Goal: Find specific page/section: Find specific page/section

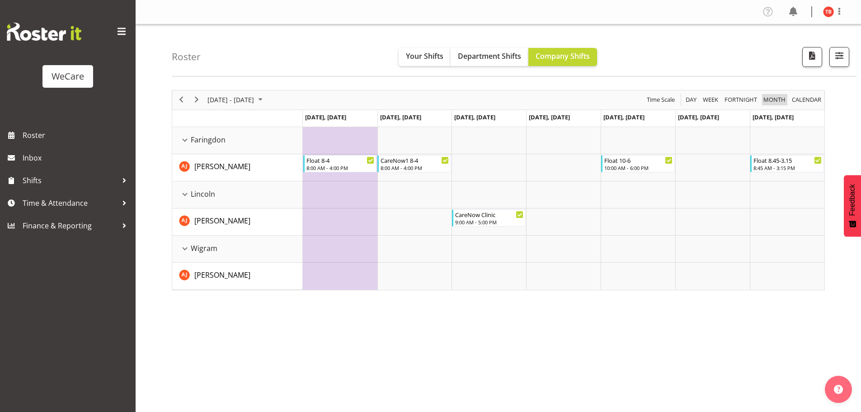
scroll to position [33, 0]
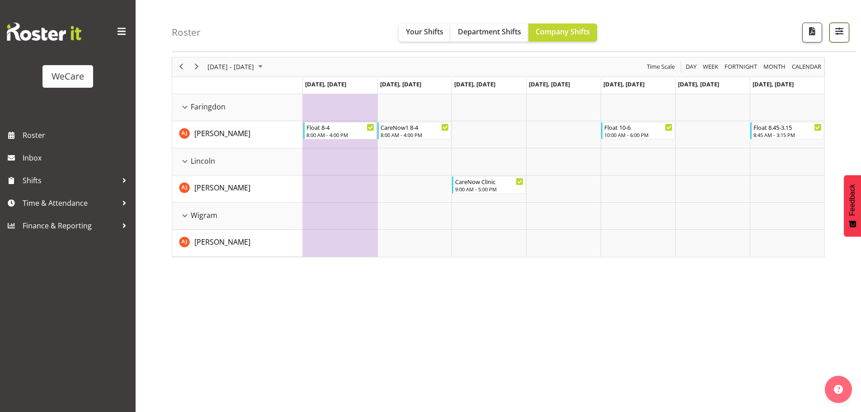
click at [838, 38] on button "button" at bounding box center [840, 33] width 20 height 20
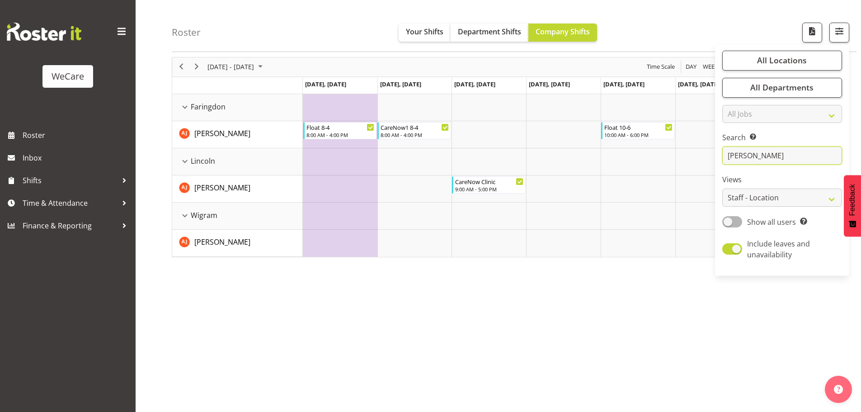
drag, startPoint x: 772, startPoint y: 161, endPoint x: 697, endPoint y: 167, distance: 75.8
click at [697, 167] on div "Roster Your Shifts Department Shifts Company Shifts All Locations Clear Busines…" at bounding box center [499, 201] width 726 height 420
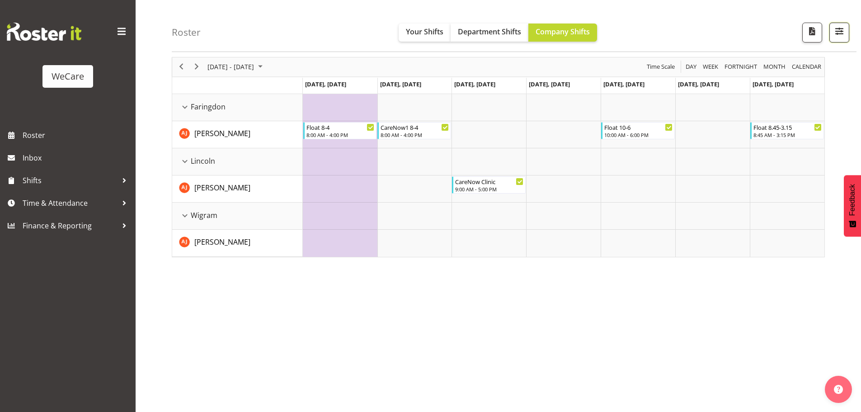
click at [834, 28] on span "button" at bounding box center [840, 31] width 12 height 12
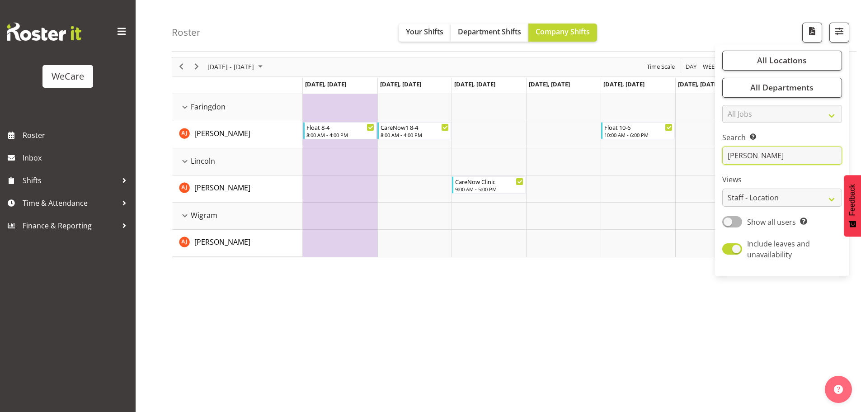
click at [753, 156] on input "[PERSON_NAME]" at bounding box center [782, 156] width 120 height 18
type input "a"
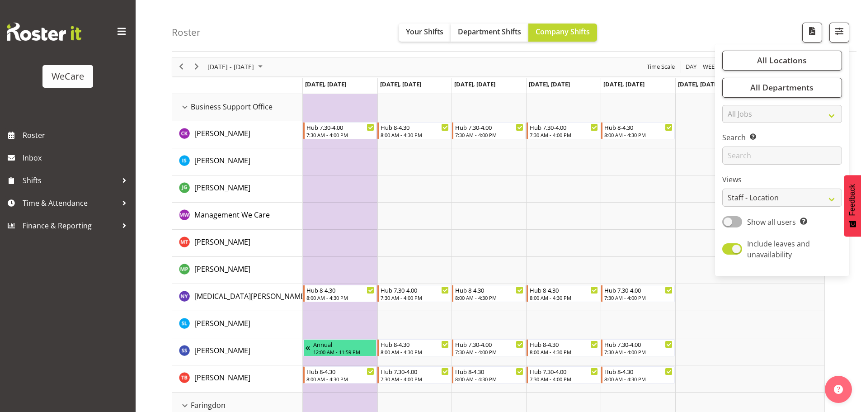
click at [355, 65] on div "[DATE] - [DATE] [DATE] Day Week Fortnight Month calendar Month Agenda Time Scale" at bounding box center [498, 66] width 652 height 19
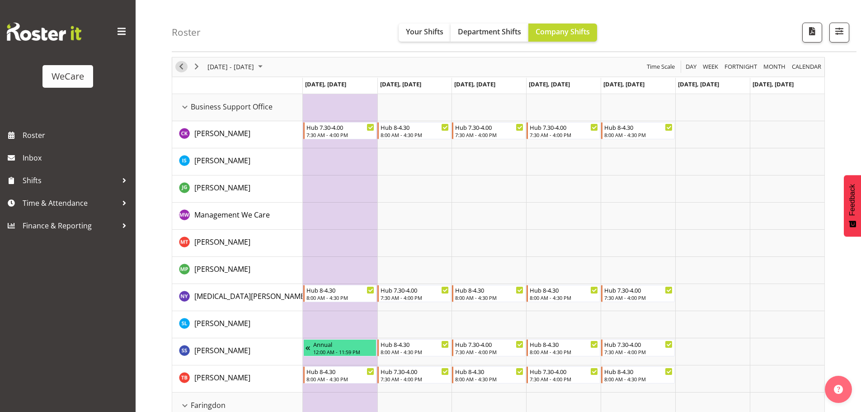
click at [179, 64] on span "Previous" at bounding box center [181, 66] width 11 height 11
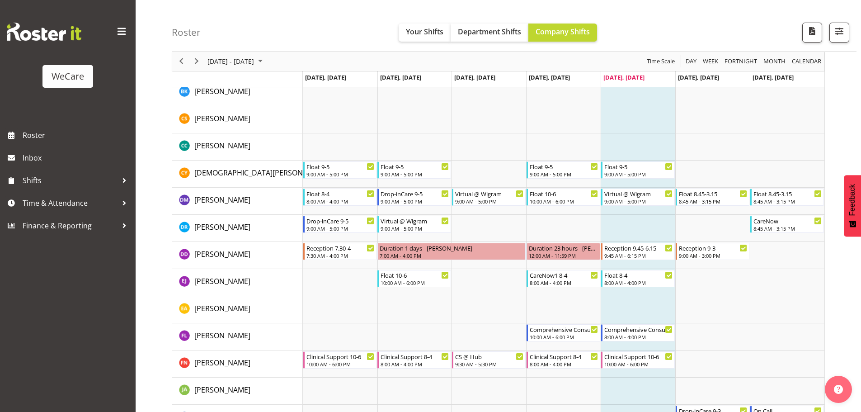
scroll to position [2565, 0]
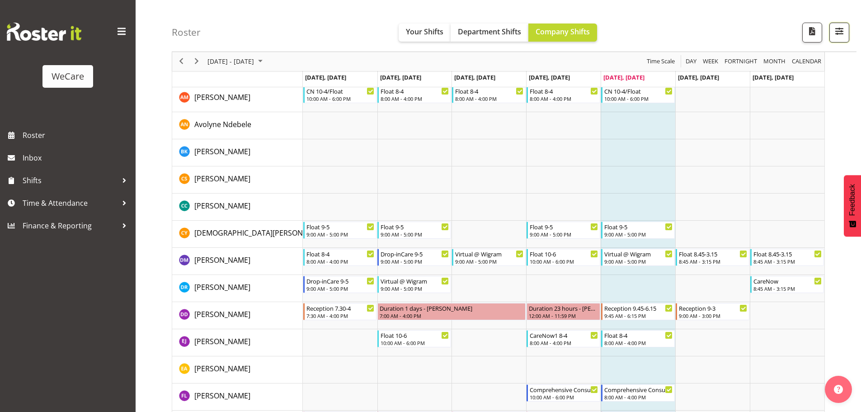
click at [836, 26] on span "button" at bounding box center [840, 31] width 12 height 12
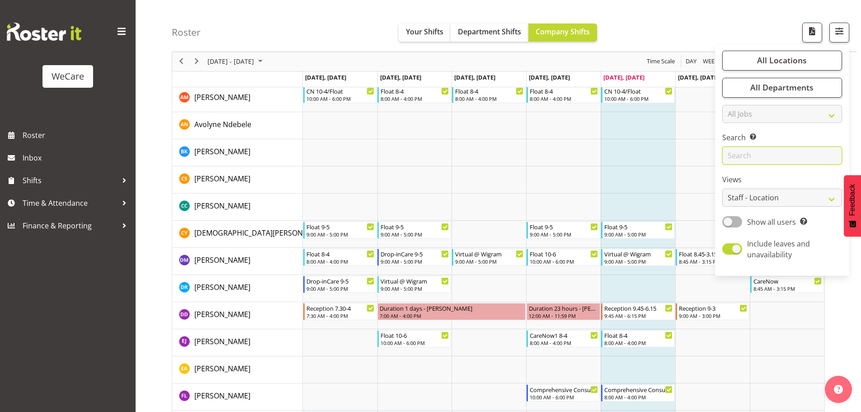
click at [751, 155] on input "text" at bounding box center [782, 156] width 120 height 18
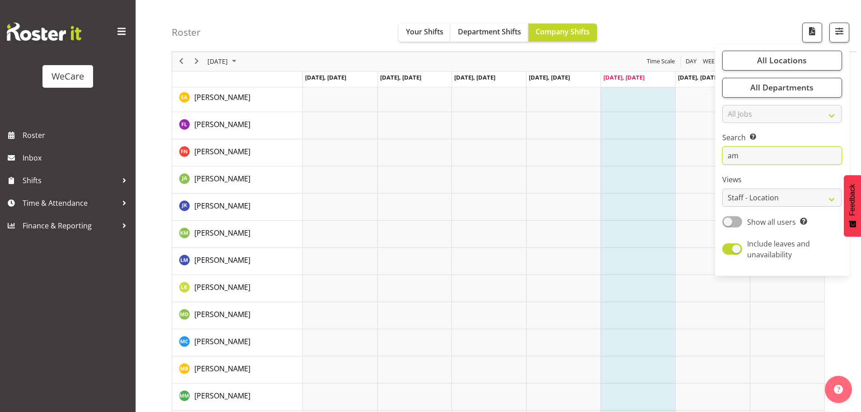
scroll to position [33, 0]
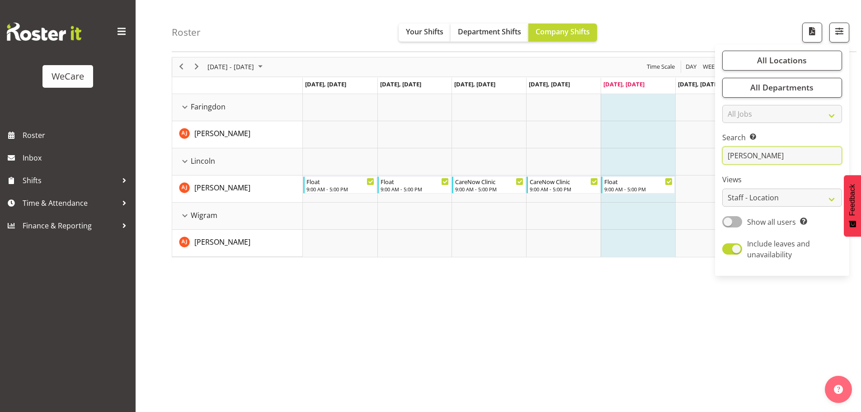
type input "[PERSON_NAME]"
